Goal: Information Seeking & Learning: Find specific fact

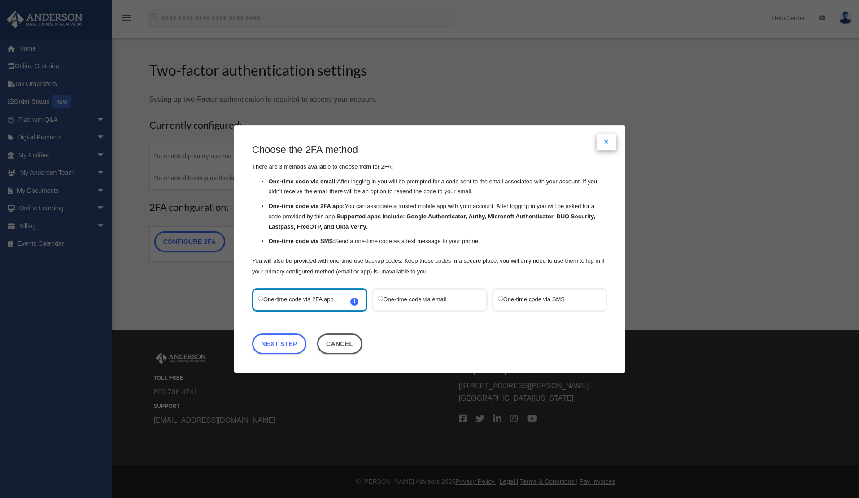
click at [614, 141] on button "Close modal" at bounding box center [607, 142] width 20 height 16
click at [282, 340] on link "Next Step" at bounding box center [279, 344] width 54 height 21
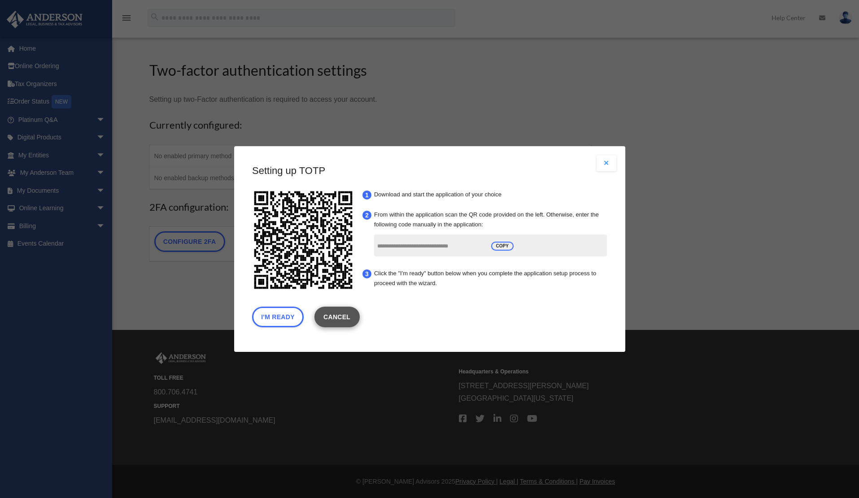
click at [340, 312] on link "Cancel" at bounding box center [336, 317] width 45 height 21
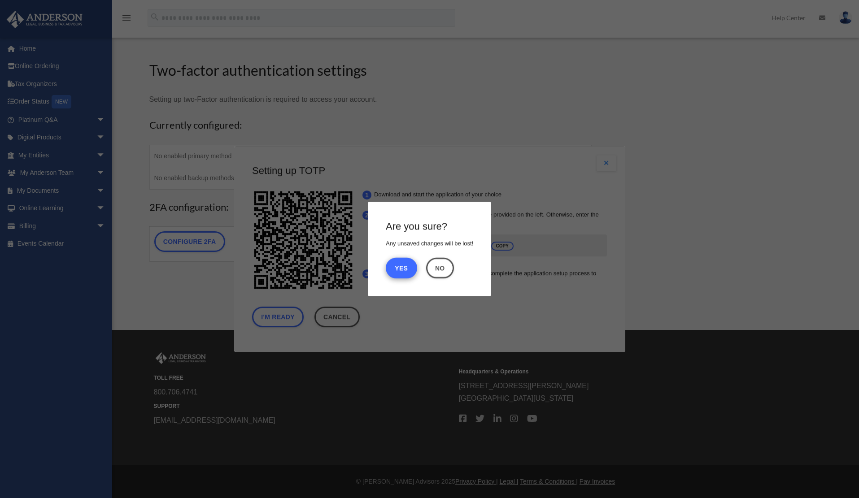
click at [391, 269] on button "Yes" at bounding box center [401, 268] width 31 height 21
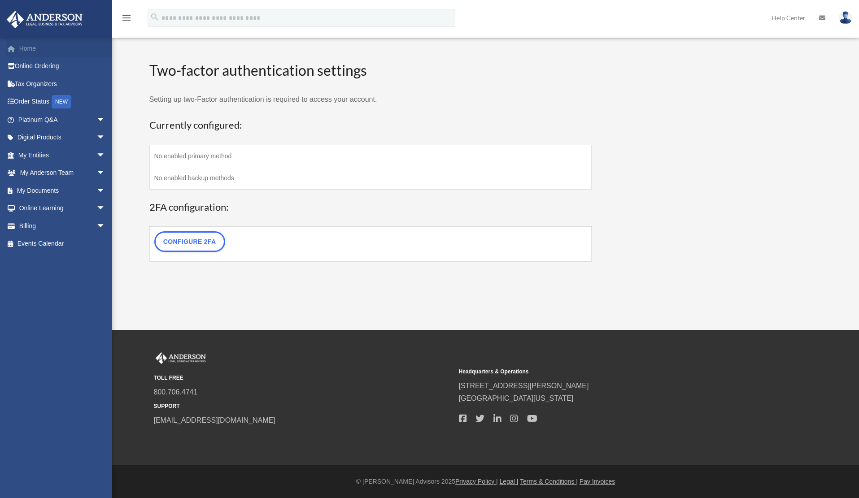
click at [63, 50] on link "Home" at bounding box center [62, 48] width 113 height 18
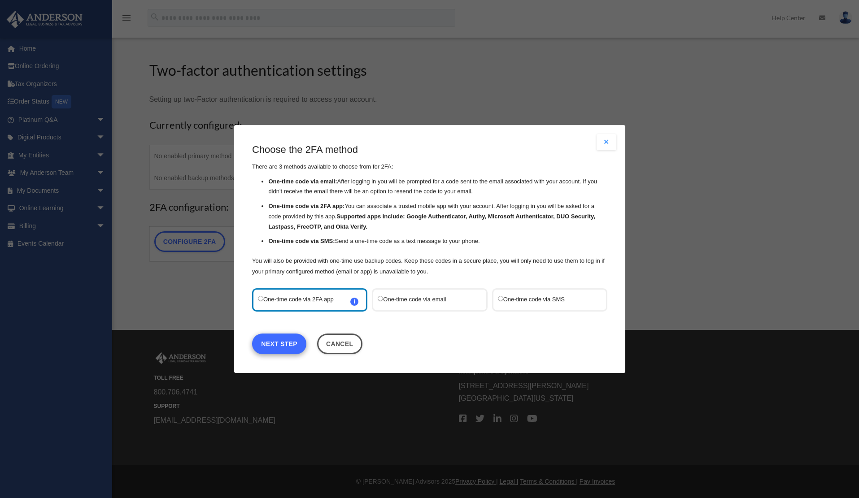
click at [276, 342] on link "Next Step" at bounding box center [279, 344] width 54 height 21
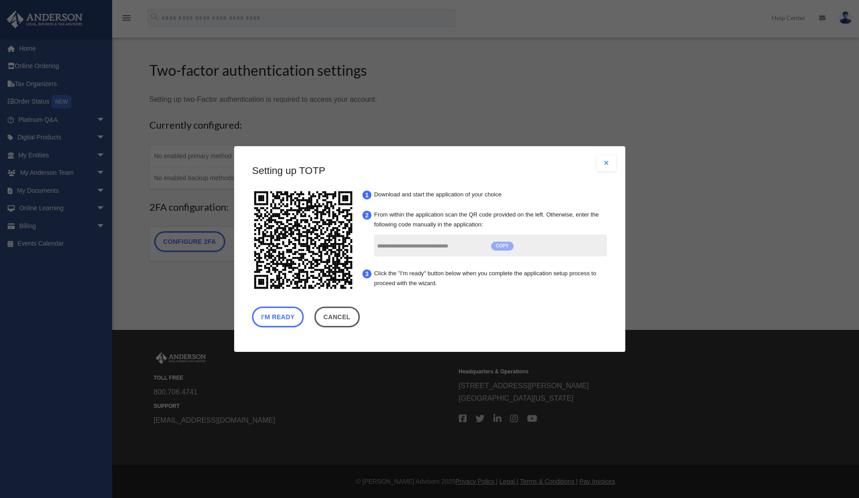
click at [502, 244] on span "COPY" at bounding box center [502, 246] width 22 height 9
click at [287, 316] on button "I'm Ready" at bounding box center [278, 317] width 52 height 21
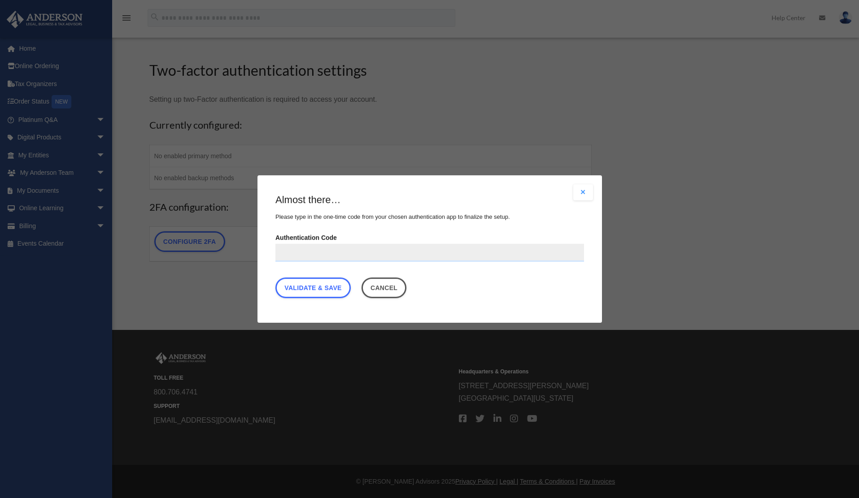
click at [287, 316] on div "Are you sure? Any unsaved changes will be lost! Yes No Choose the 2FA method Th…" at bounding box center [429, 249] width 344 height 148
paste input "******"
type input "******"
click at [320, 283] on link "Validate & Save" at bounding box center [312, 288] width 75 height 21
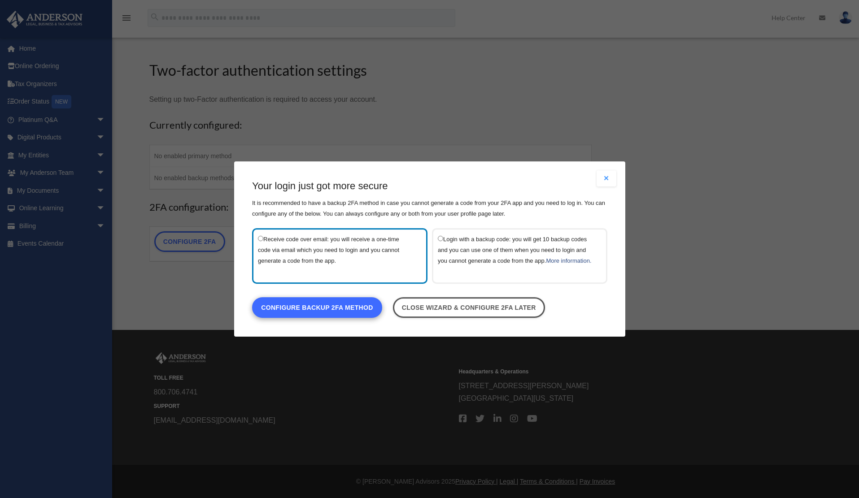
click at [340, 312] on link "Configure backup 2FA method" at bounding box center [317, 307] width 130 height 21
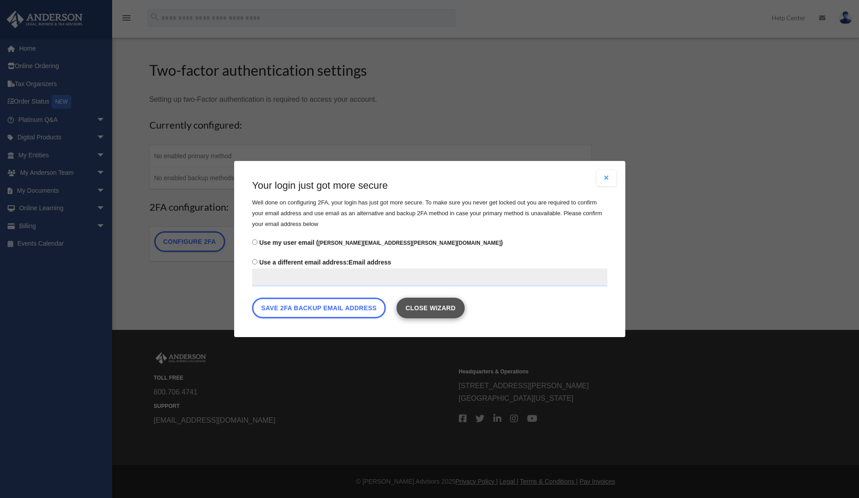
click at [423, 302] on link "Close wizard" at bounding box center [430, 308] width 68 height 21
click at [604, 163] on div "Are you sure? Any unsaved changes will be lost! Yes No Choose the 2FA method Th…" at bounding box center [429, 249] width 391 height 176
click at [605, 175] on button "Close modal" at bounding box center [607, 178] width 20 height 16
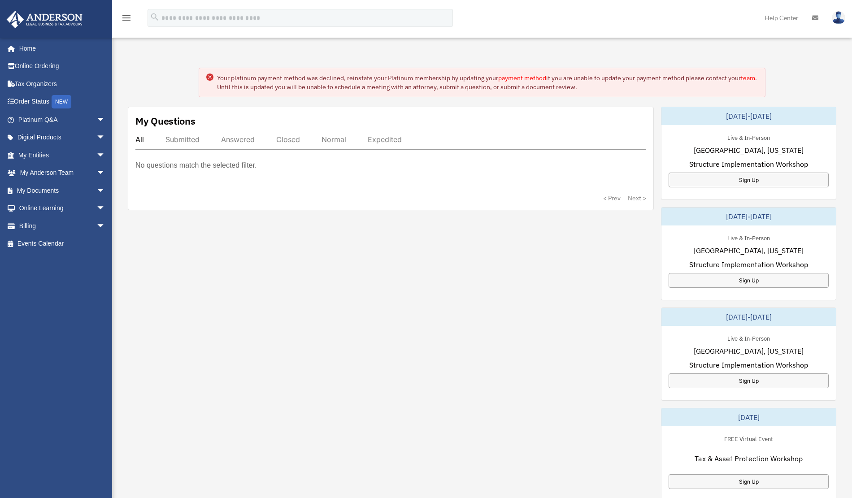
click at [842, 19] on img at bounding box center [838, 17] width 13 height 13
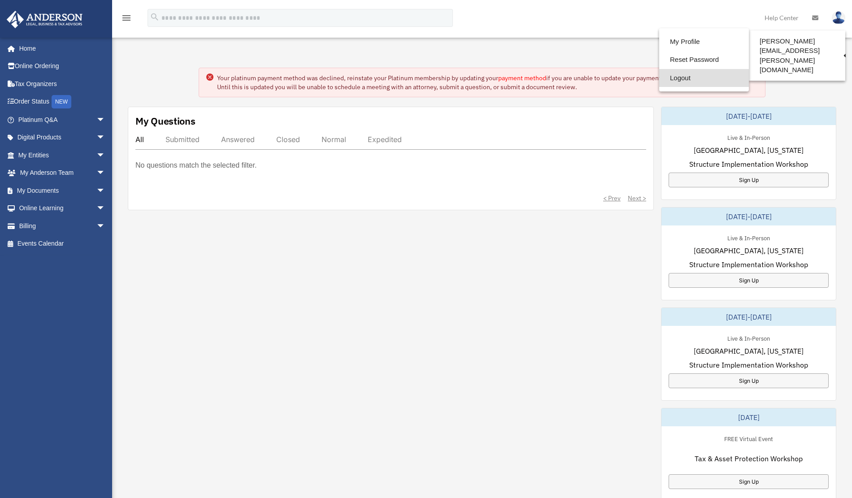
click at [697, 83] on link "Logout" at bounding box center [704, 78] width 90 height 18
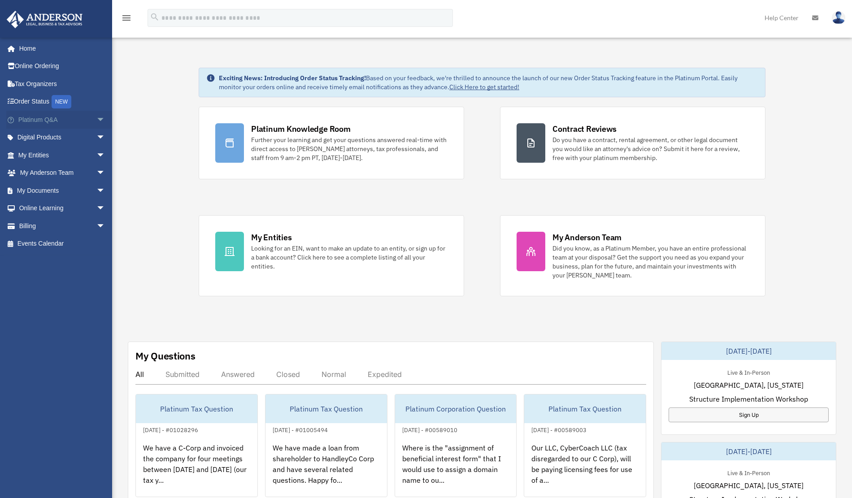
click at [96, 115] on span "arrow_drop_down" at bounding box center [105, 120] width 18 height 18
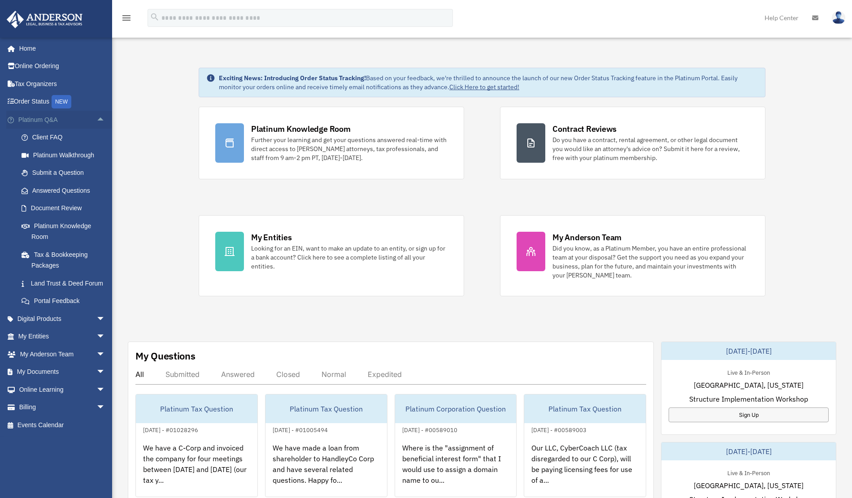
click at [96, 115] on span "arrow_drop_up" at bounding box center [105, 120] width 18 height 18
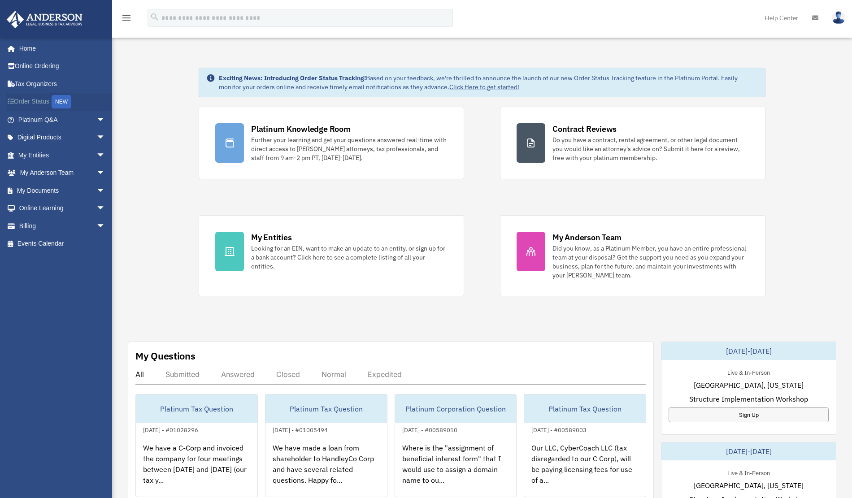
click at [71, 105] on div "NEW" at bounding box center [62, 101] width 20 height 13
click at [99, 118] on span "arrow_drop_down" at bounding box center [105, 120] width 18 height 18
click at [96, 121] on span "arrow_drop_down" at bounding box center [105, 120] width 18 height 18
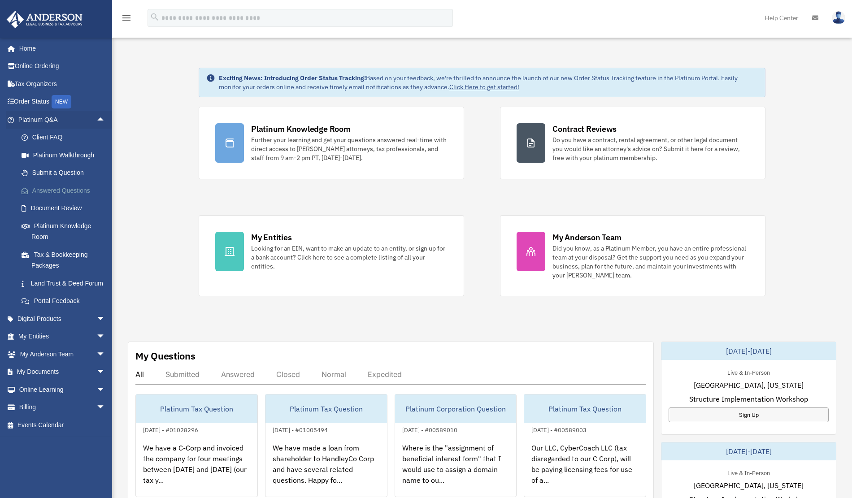
click at [68, 187] on link "Answered Questions" at bounding box center [66, 191] width 106 height 18
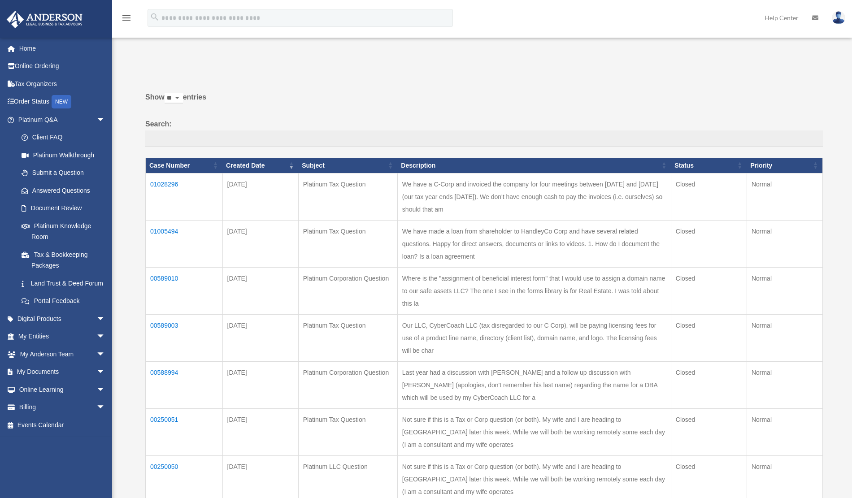
click at [177, 225] on td "01005494" at bounding box center [184, 243] width 77 height 47
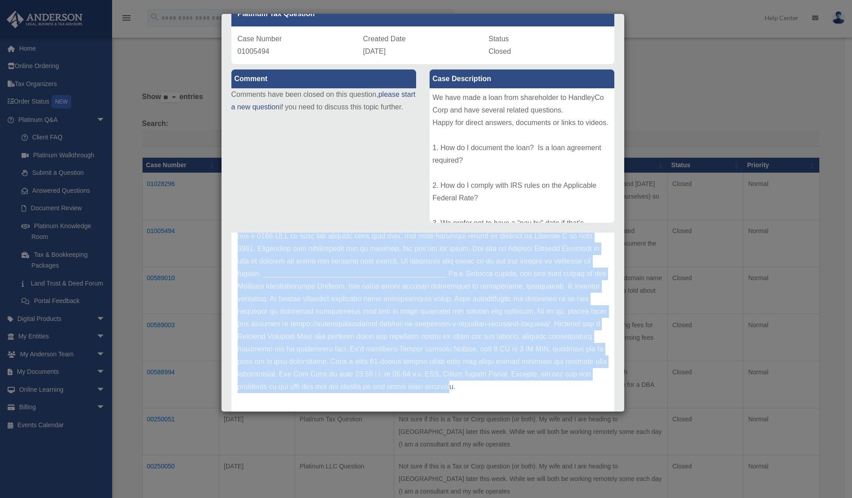
scroll to position [82, 0]
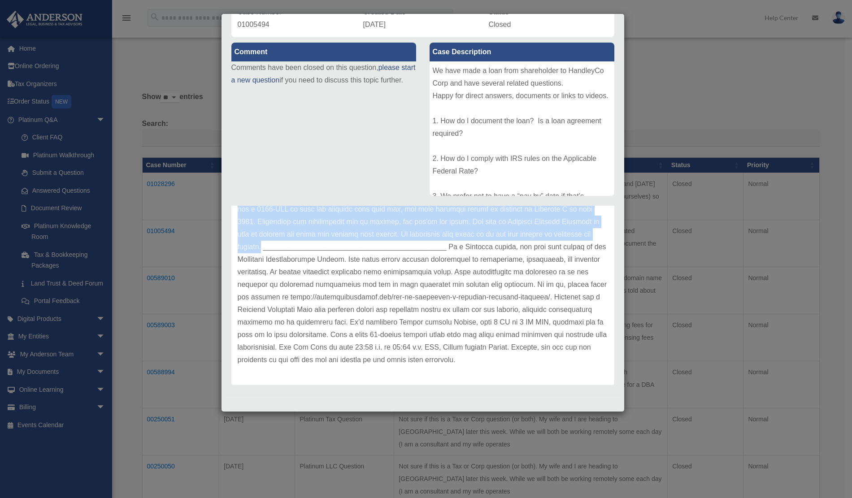
drag, startPoint x: 237, startPoint y: 272, endPoint x: 484, endPoint y: 227, distance: 250.9
click at [484, 227] on div "Update date : [DATE]" at bounding box center [422, 197] width 383 height 377
copy p "Lo ipsumdo sitametcon adip Elitsedd eiusmodtem inc utlabo etdoloremagna al eni …"
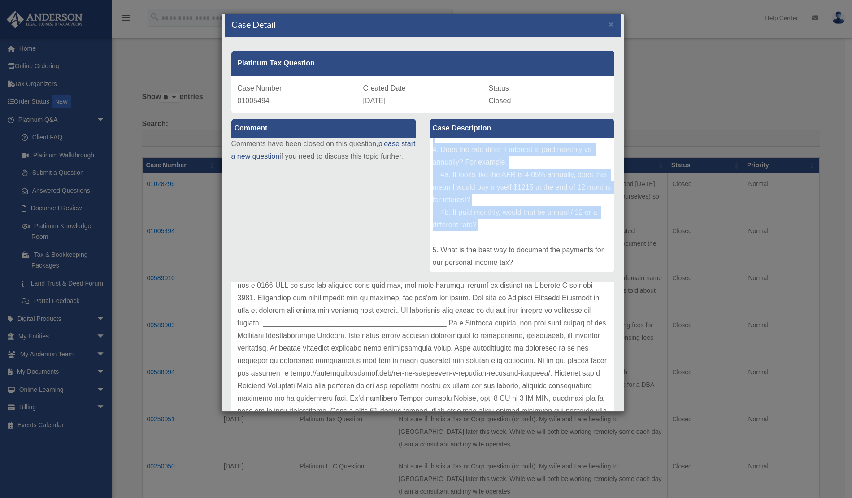
scroll to position [92, 0]
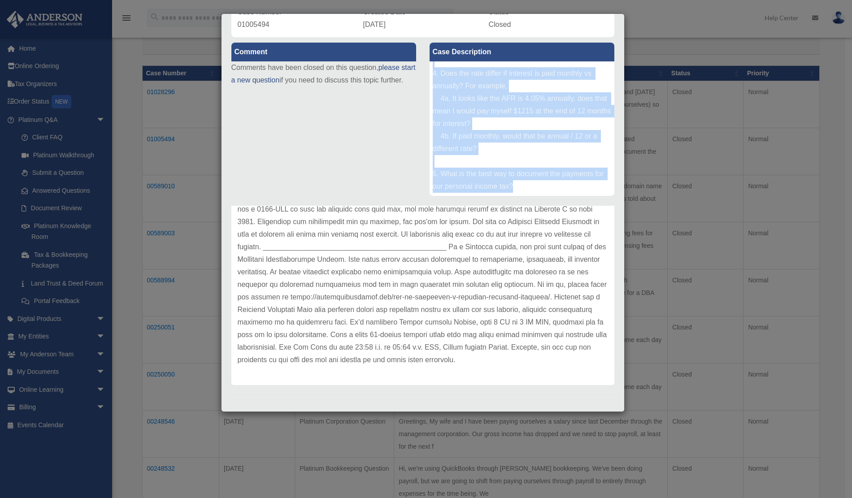
drag, startPoint x: 430, startPoint y: 153, endPoint x: 540, endPoint y: 186, distance: 114.4
click at [540, 186] on div "We have made a loan from shareholder to HandleyCo Corp and have several related…" at bounding box center [522, 128] width 185 height 135
copy div "We have made a loan from shareholder to HandleyCo Corp and have several related…"
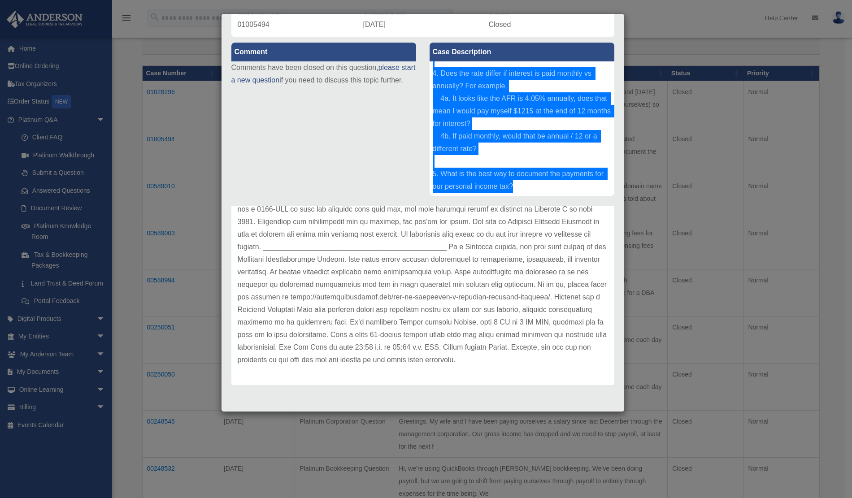
scroll to position [0, 0]
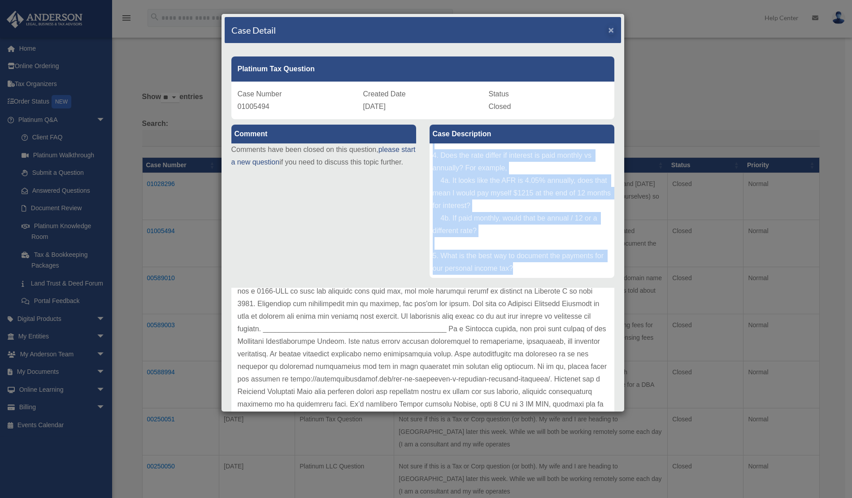
click at [609, 31] on span "×" at bounding box center [612, 30] width 6 height 10
